Goal: Understand process/instructions

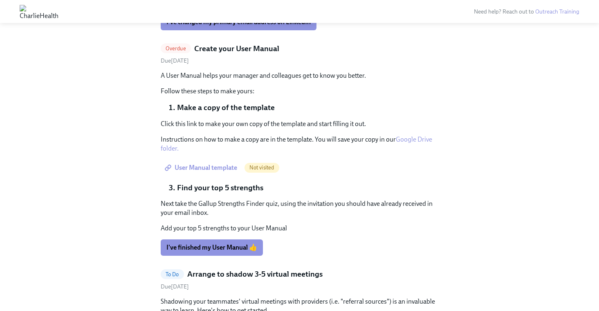
scroll to position [415, 0]
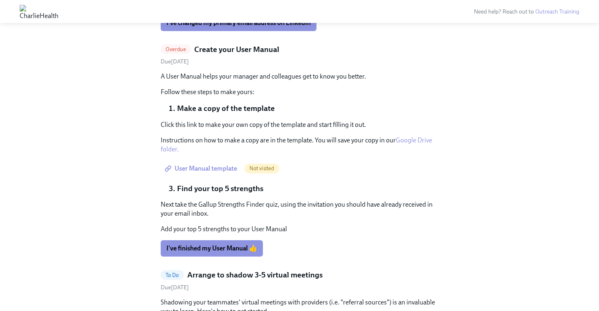
click at [172, 148] on link "Google Drive folder." at bounding box center [296, 144] width 271 height 17
click at [195, 168] on span "User Manual template" at bounding box center [201, 168] width 71 height 8
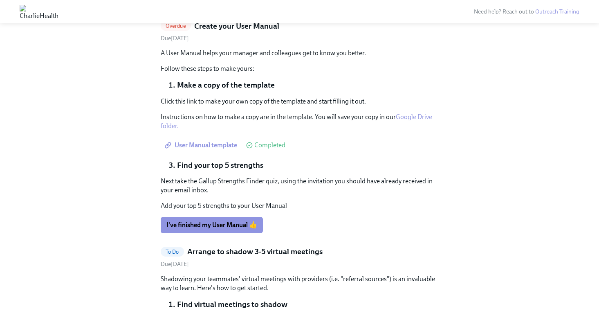
scroll to position [392, 0]
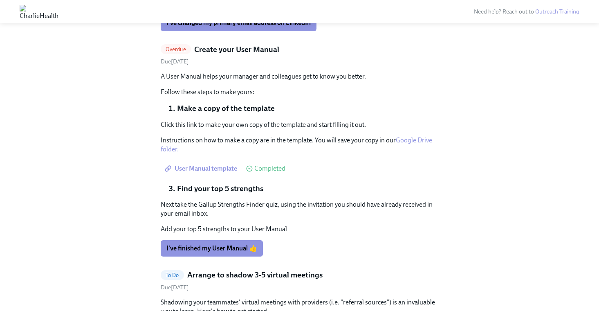
click at [403, 141] on link "Google Drive folder." at bounding box center [296, 144] width 271 height 17
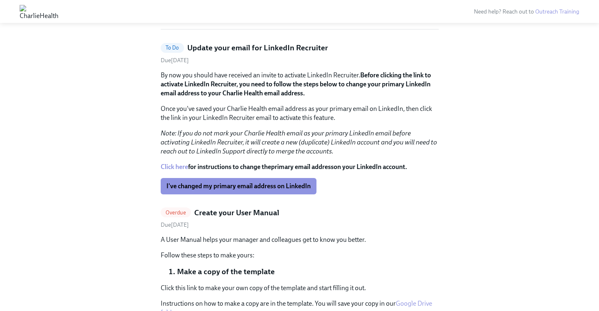
scroll to position [229, 0]
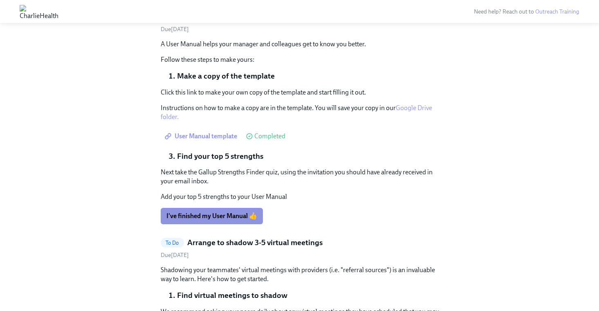
scroll to position [454, 0]
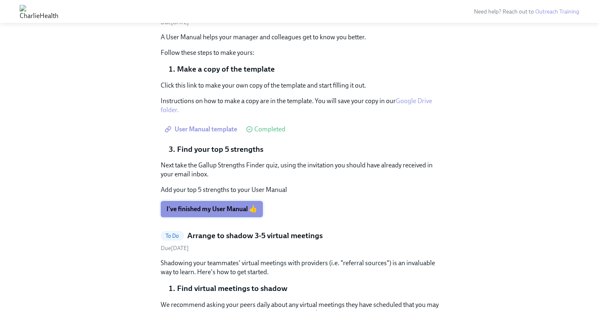
click at [221, 210] on span "I've finished my User Manual 👍" at bounding box center [211, 209] width 91 height 8
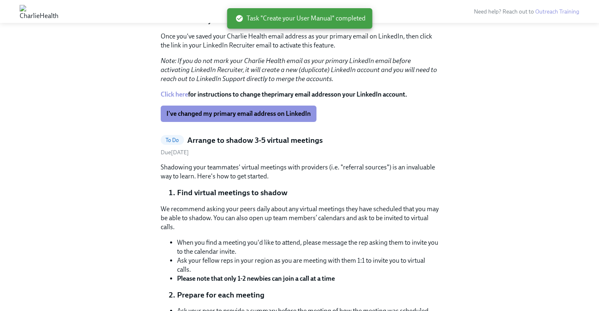
scroll to position [301, 0]
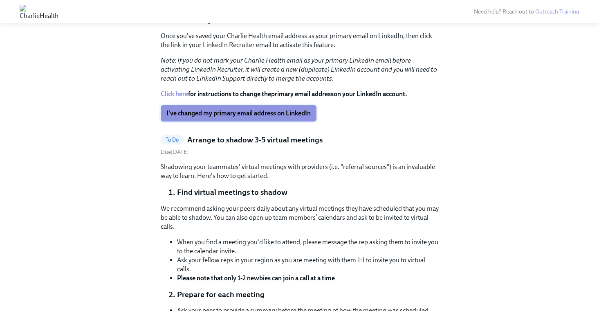
click at [210, 116] on span "I've changed my primary email address on LinkedIn" at bounding box center [238, 113] width 144 height 8
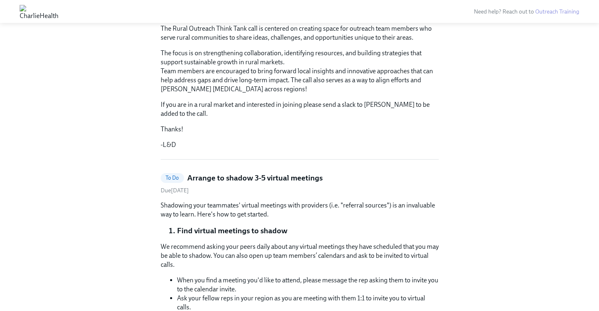
scroll to position [0, 0]
